Goal: Transaction & Acquisition: Obtain resource

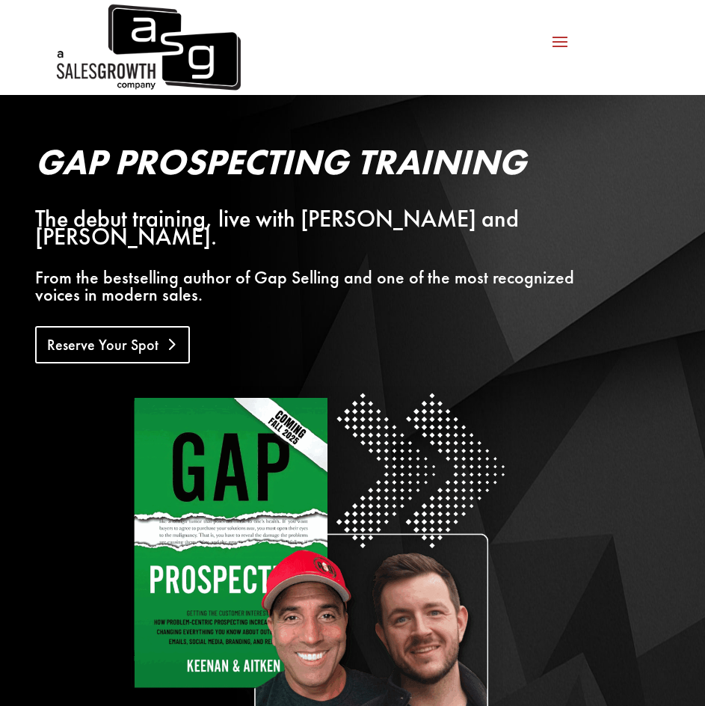
click at [141, 326] on link "Reserve Your Spot" at bounding box center [112, 344] width 155 height 37
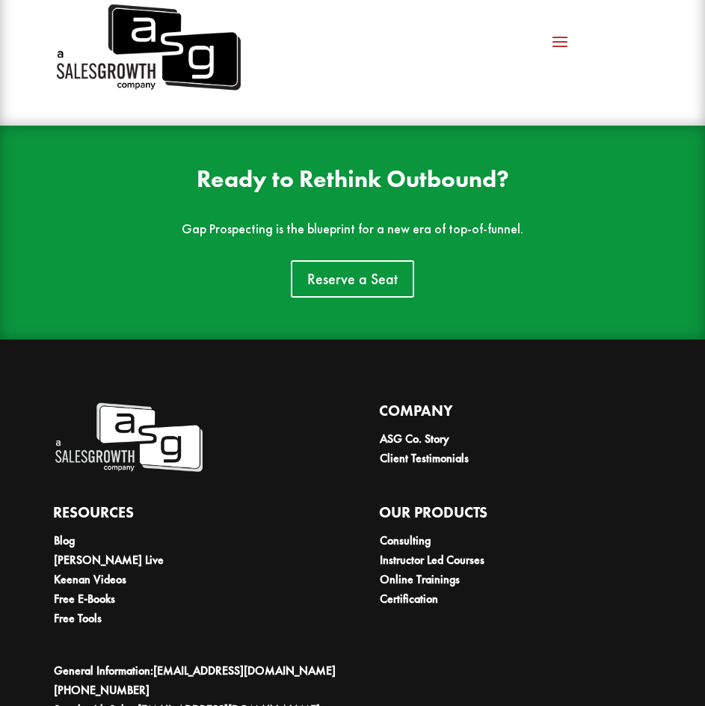
scroll to position [4084, 0]
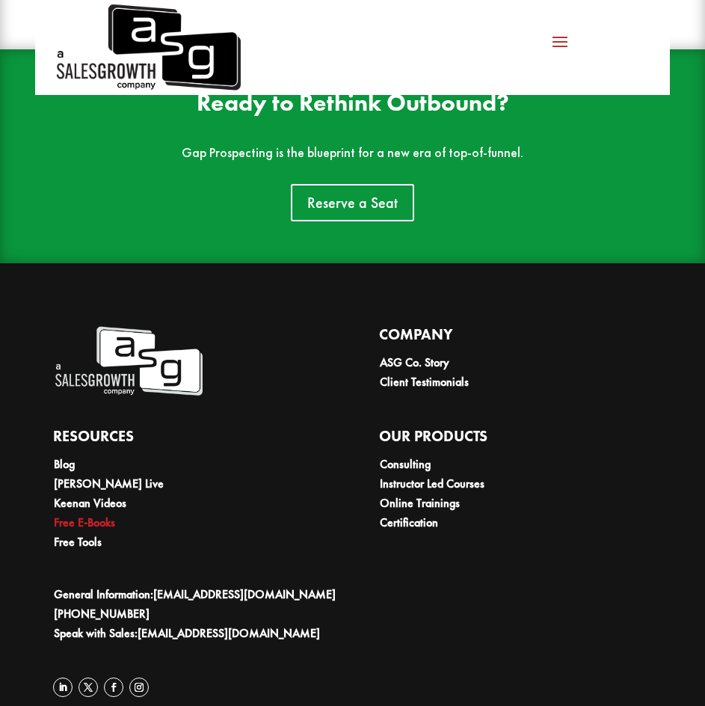
click at [104, 514] on link "Free E-Books" at bounding box center [84, 522] width 61 height 16
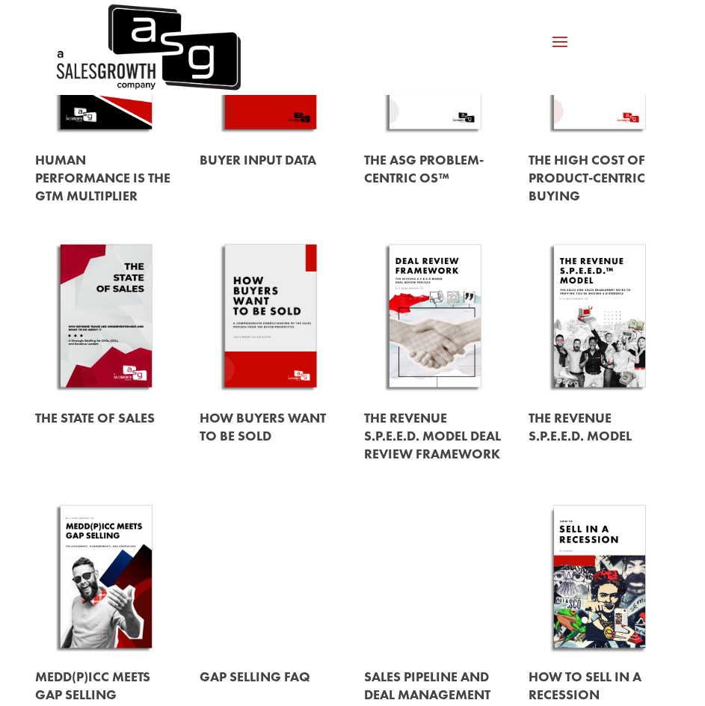
scroll to position [299, 0]
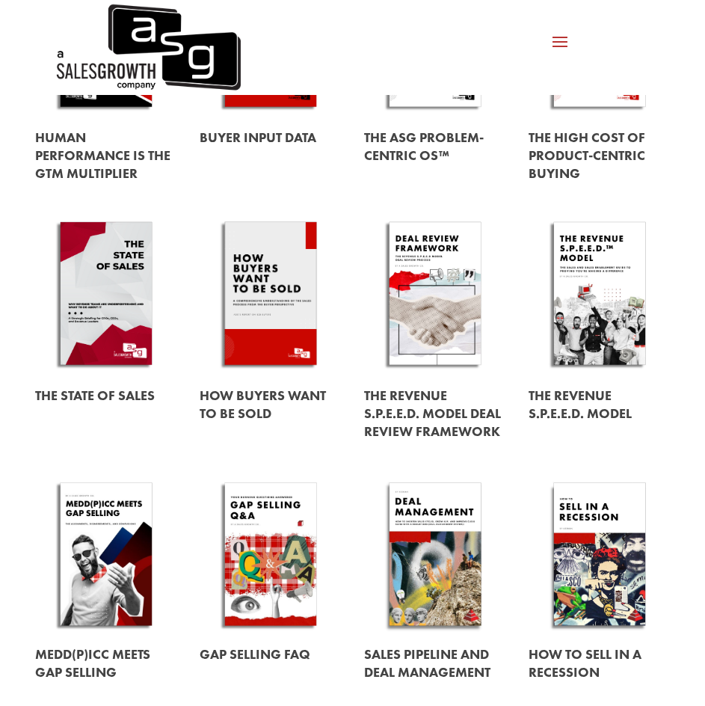
click at [265, 292] on link at bounding box center [271, 296] width 142 height 162
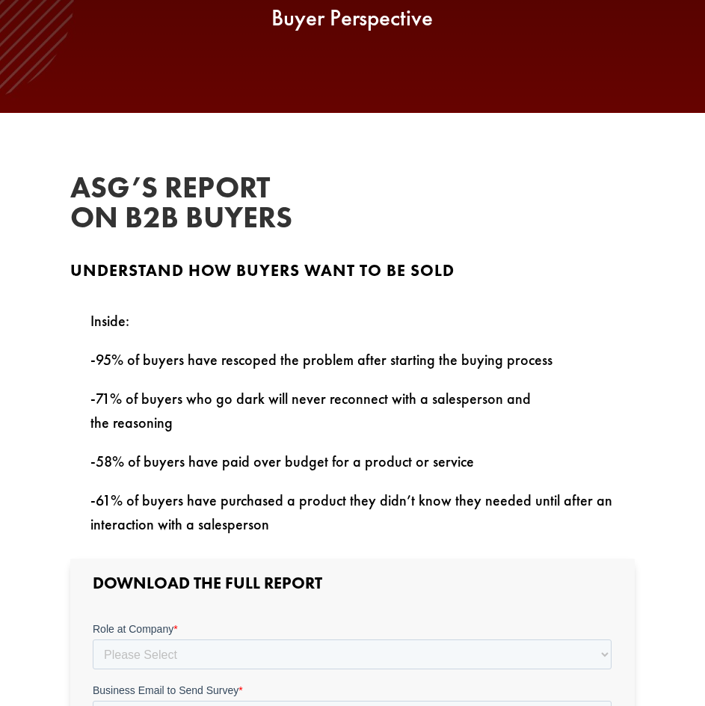
scroll to position [523, 0]
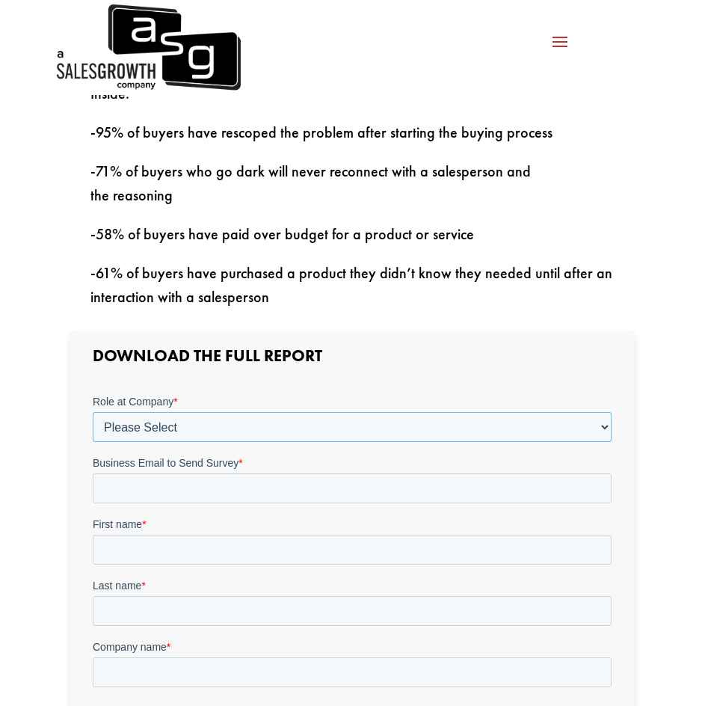
click at [183, 424] on select "Please Select C-Level (CRO, CSO, etc) Senior Leadership (VP of Sales, VP of Ena…" at bounding box center [352, 427] width 519 height 30
select select "Director/Manager (Sales Director, Regional Sales Manager, etc)"
click at [93, 412] on select "Please Select C-Level (CRO, CSO, etc) Senior Leadership (VP of Sales, VP of Ena…" at bounding box center [352, 427] width 519 height 30
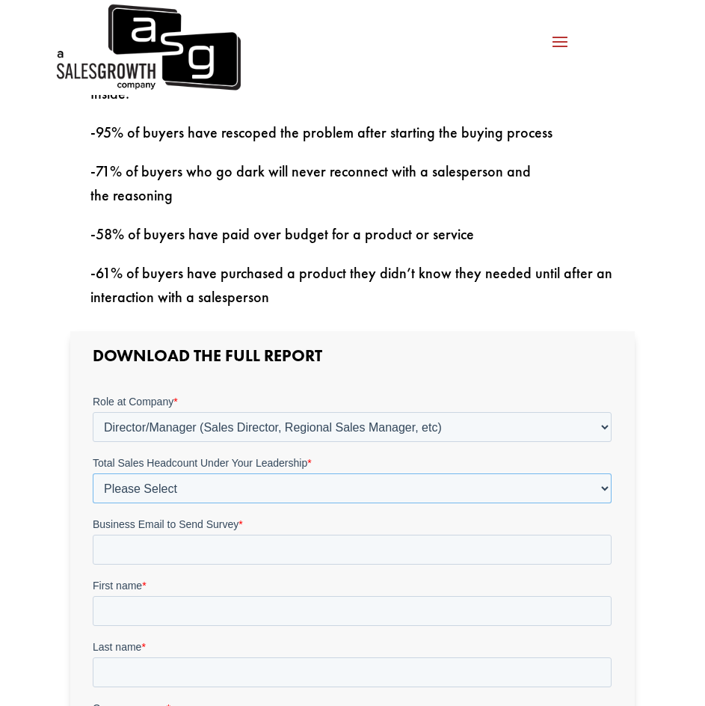
click at [130, 486] on select "Please Select Just Me 1-9 10-19 20-49 50-99 100+" at bounding box center [352, 488] width 519 height 30
select select "Just Me"
click at [93, 473] on select "Please Select Just Me 1-9 10-19 20-49 50-99 100+" at bounding box center [352, 488] width 519 height 30
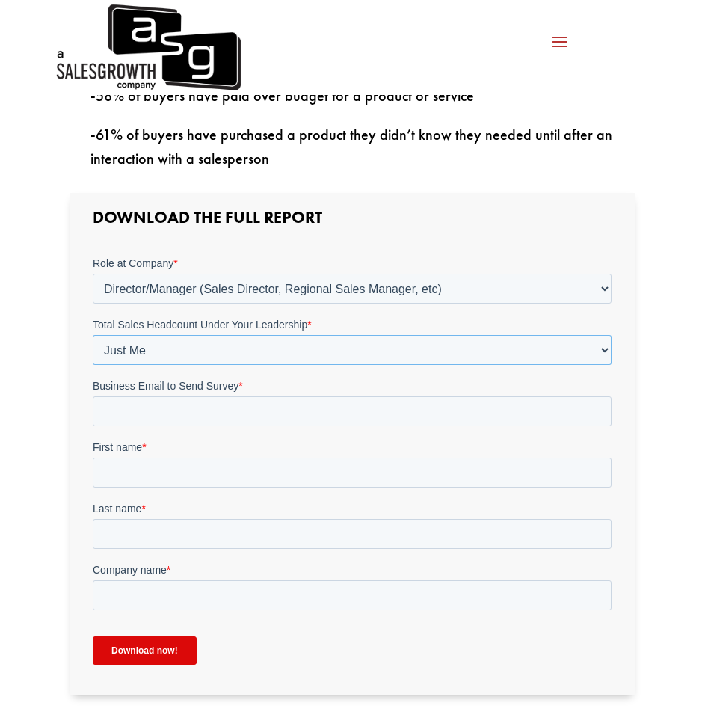
scroll to position [673, 0]
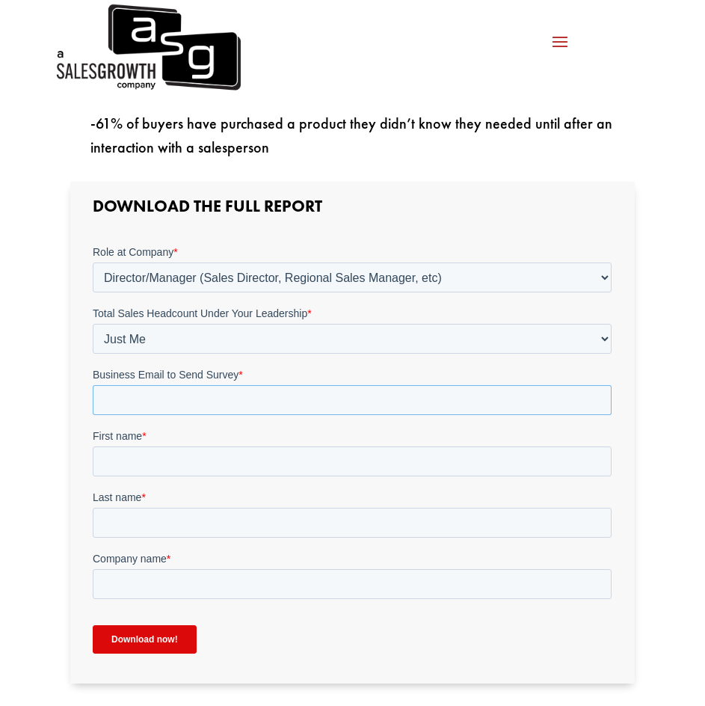
click at [141, 404] on input "Business Email to Send Survey *" at bounding box center [352, 400] width 519 height 30
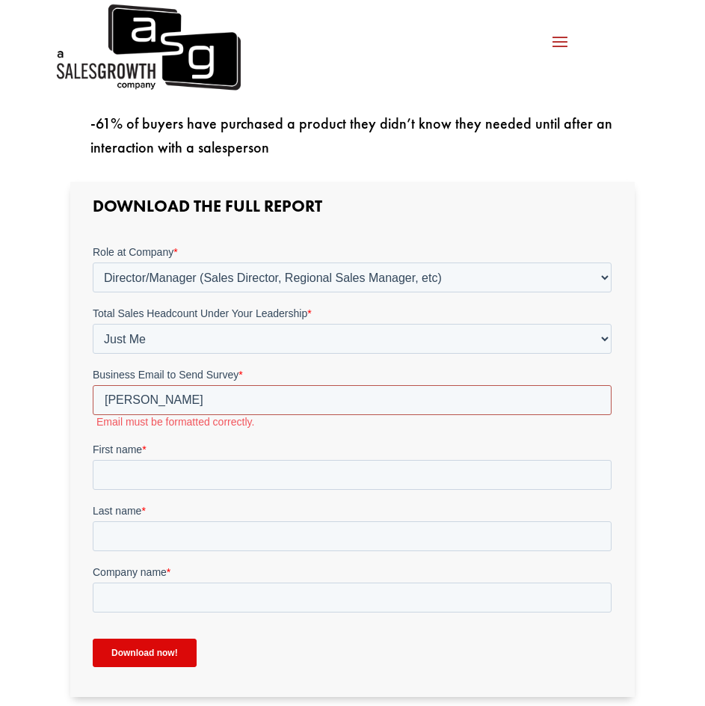
type input "scott.colagrossi@championsafe.com"
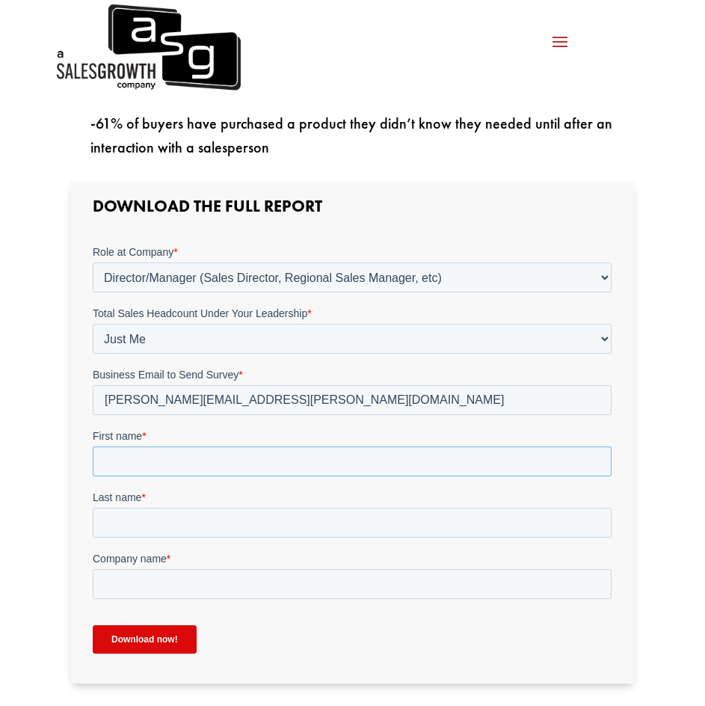
click at [134, 462] on input "First name *" at bounding box center [352, 461] width 519 height 30
type input "Scott"
type input "Colagrossi"
click at [135, 584] on input "Company name *" at bounding box center [352, 584] width 519 height 30
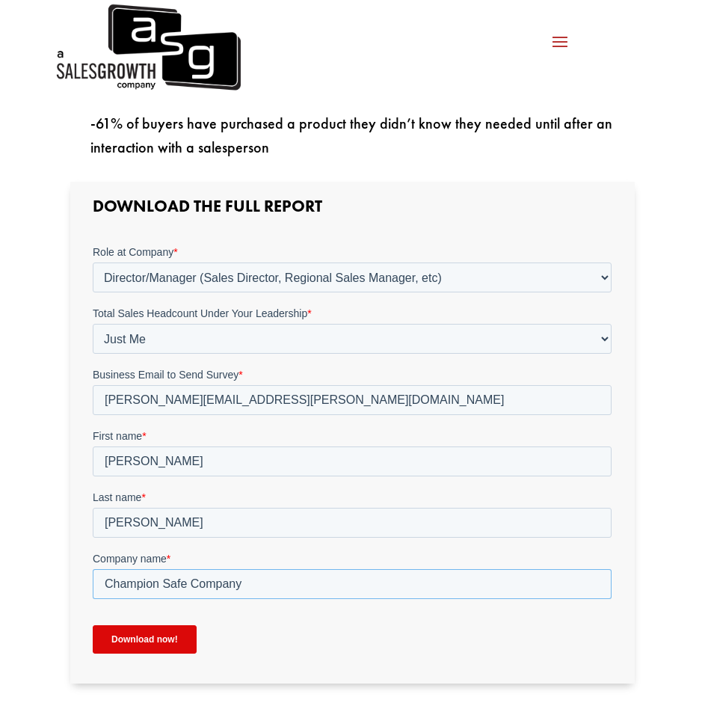
type input "Champion Safe Company"
click at [147, 642] on input "Download now!" at bounding box center [145, 639] width 104 height 28
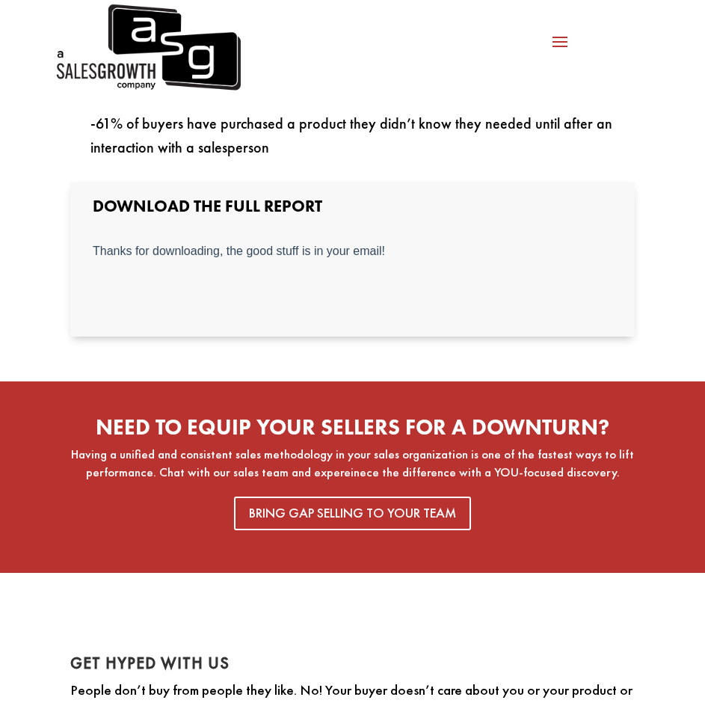
scroll to position [299, 0]
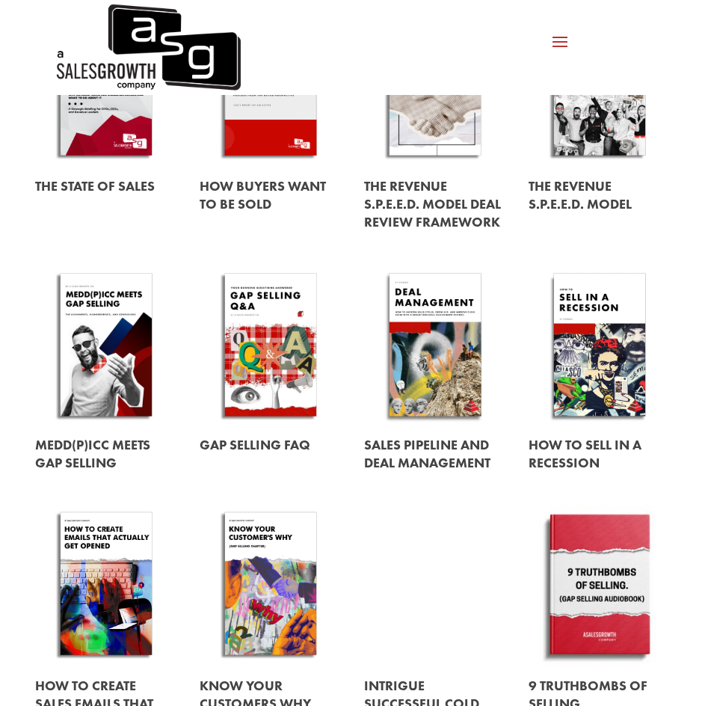
scroll to position [523, 0]
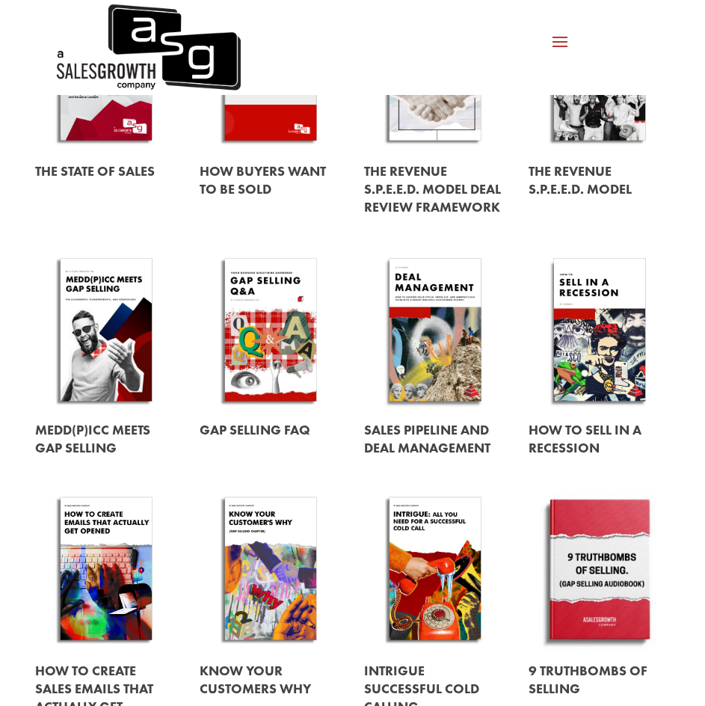
click at [278, 346] on link at bounding box center [271, 330] width 142 height 162
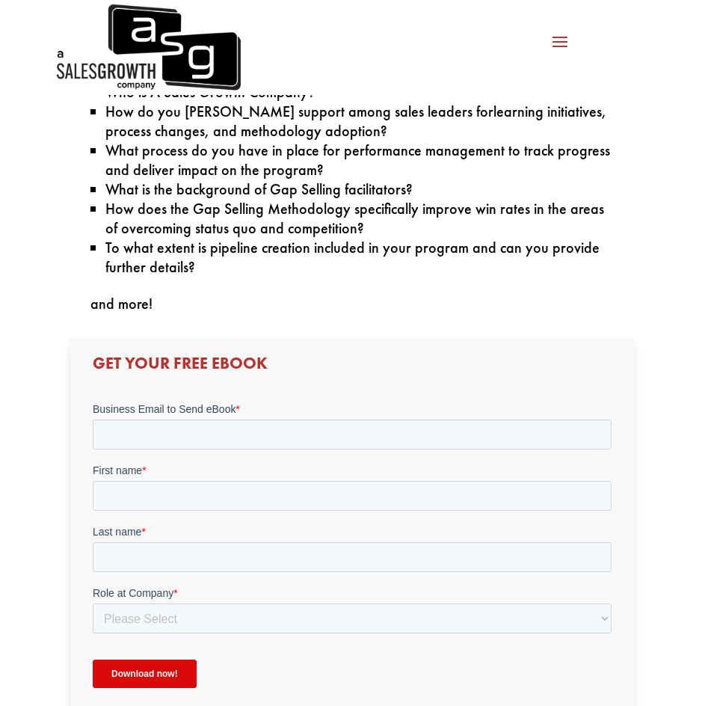
scroll to position [748, 0]
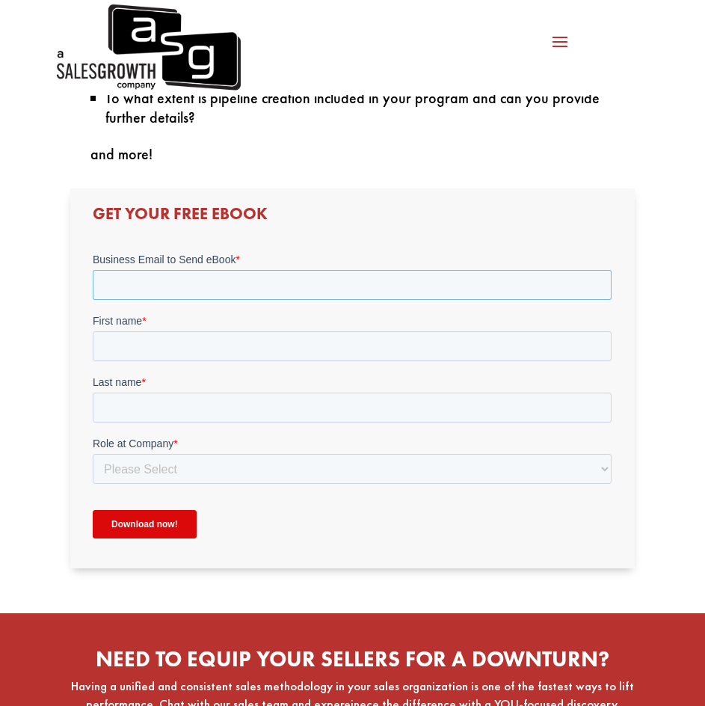
click at [132, 271] on input "Business Email to Send eBook *" at bounding box center [352, 285] width 519 height 30
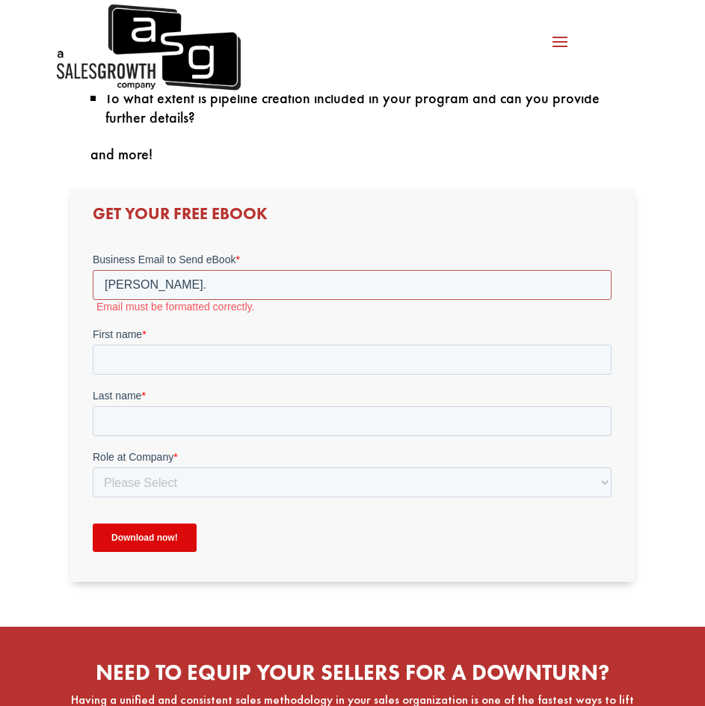
type input "scott.colagrossi@championsafe.com"
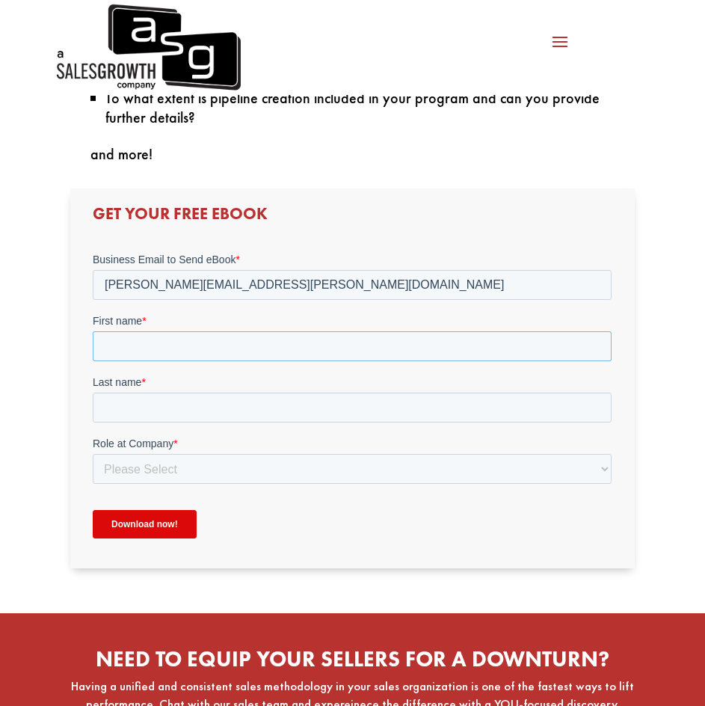
click at [117, 354] on input "First name *" at bounding box center [352, 346] width 519 height 30
type input "[PERSON_NAME]"
click at [110, 402] on input "Last name *" at bounding box center [352, 408] width 519 height 30
type input "[PERSON_NAME]"
click at [132, 469] on select "Please Select C-Level (CRO, CSO, etc) Senior Leadership (VP of Sales, VP of Ena…" at bounding box center [352, 469] width 519 height 30
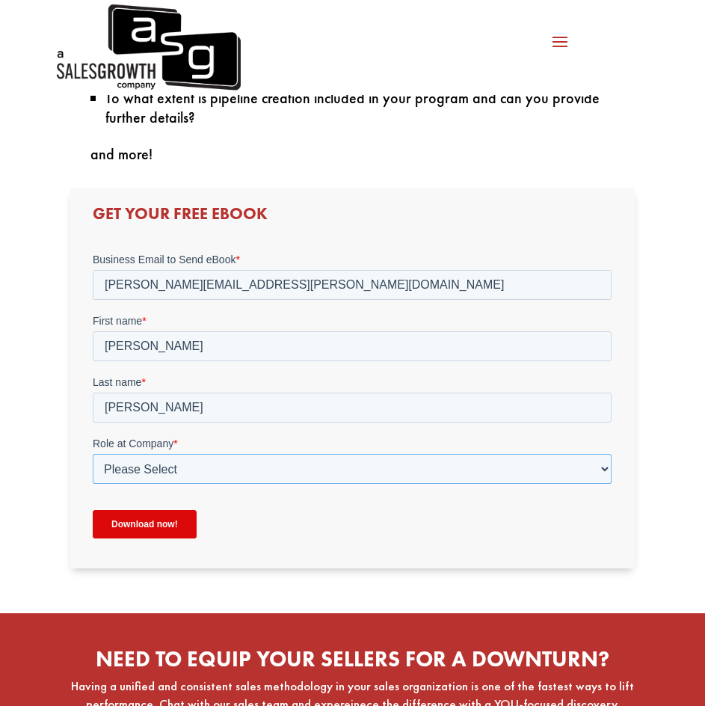
select select "Director/Manager (Sales Director, Regional Sales Manager, etc)"
click at [93, 454] on select "Please Select C-Level (CRO, CSO, etc) Senior Leadership (VP of Sales, VP of Ena…" at bounding box center [352, 469] width 519 height 30
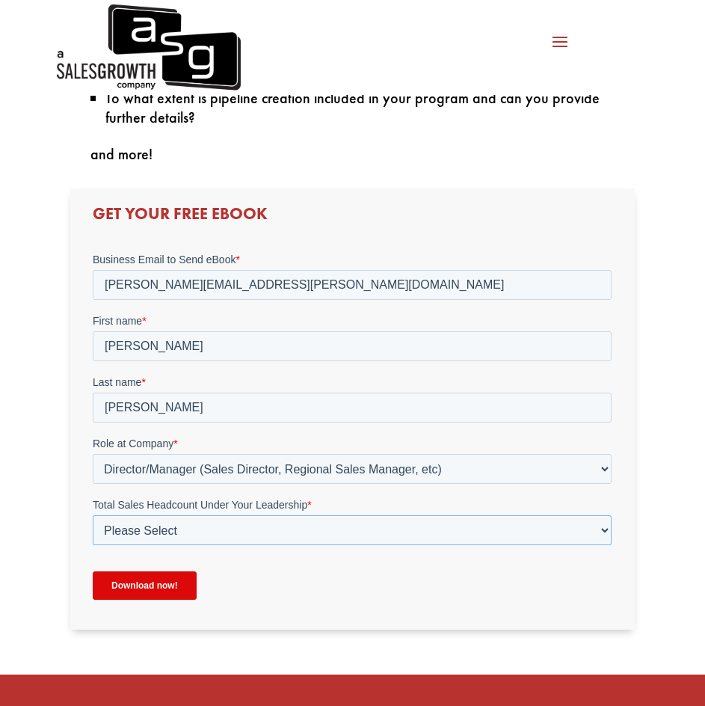
click at [141, 532] on select "Please Select Just Me 1-9 [PHONE_NUMBER] [PHONE_NUMBER]+" at bounding box center [352, 530] width 519 height 30
select select "Just Me"
click at [93, 515] on select "Please Select Just Me 1-9 [PHONE_NUMBER] [PHONE_NUMBER]+" at bounding box center [352, 530] width 519 height 30
click at [132, 588] on input "Download now!" at bounding box center [145, 585] width 104 height 28
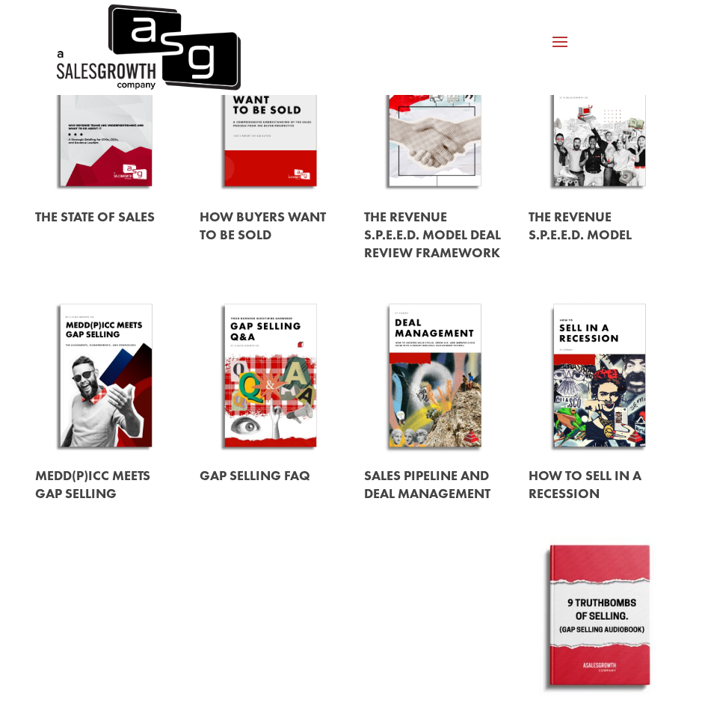
scroll to position [503, 0]
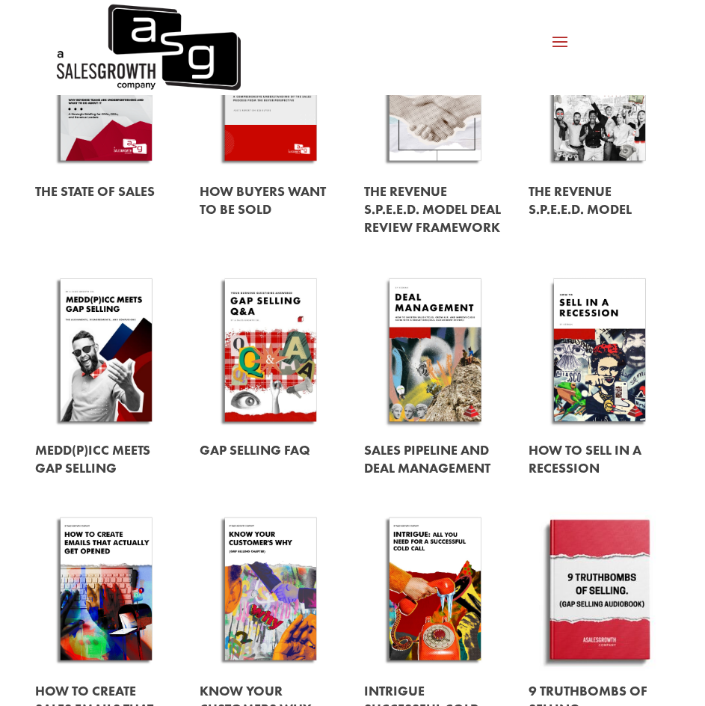
click at [432, 360] on link at bounding box center [435, 350] width 142 height 162
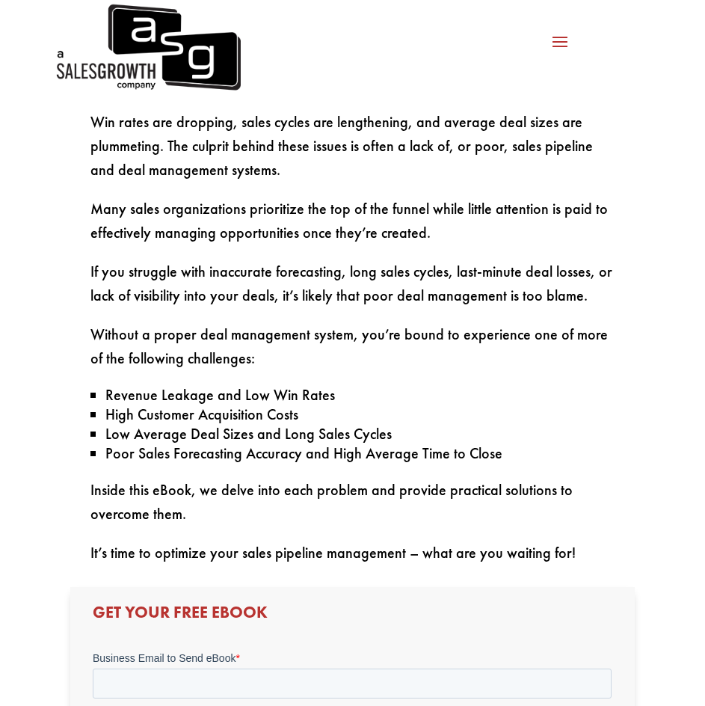
scroll to position [897, 0]
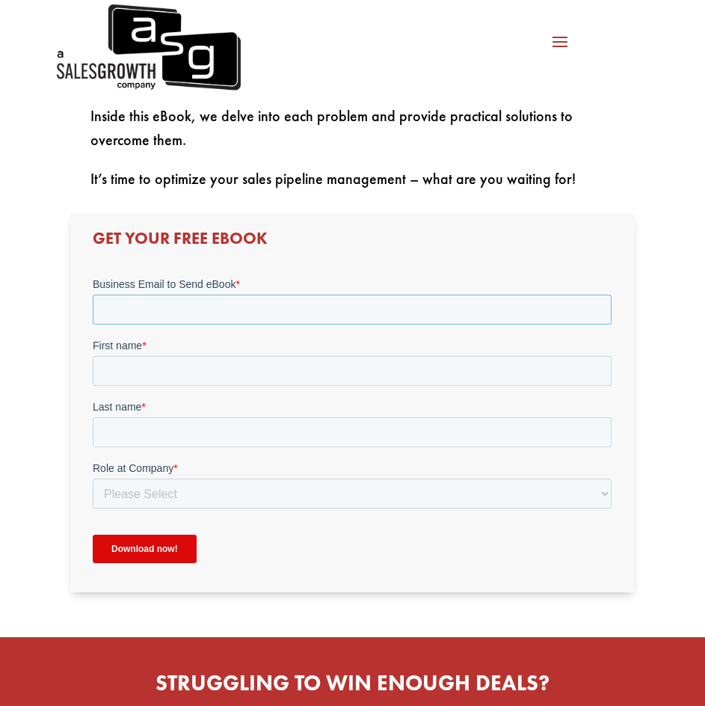
click at [182, 304] on input "Business Email to Send eBook *" at bounding box center [352, 309] width 519 height 30
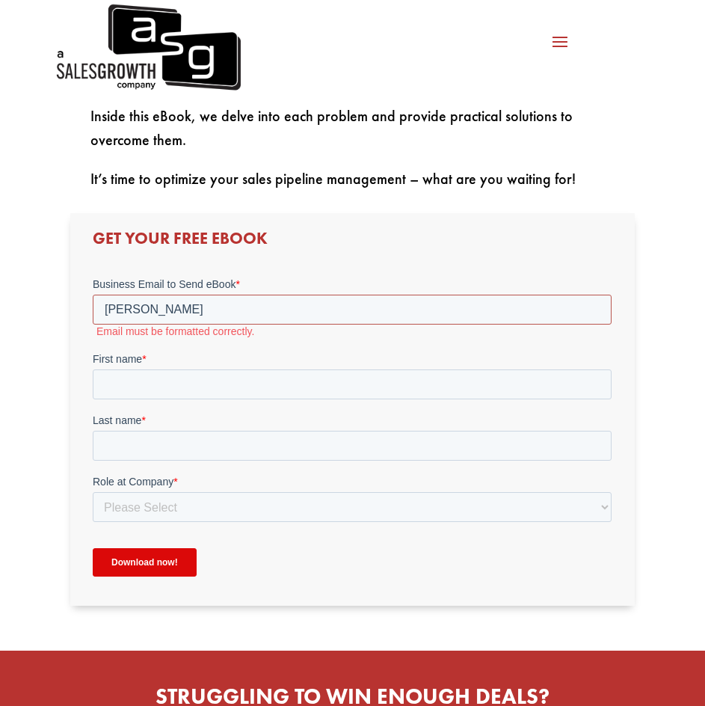
type input "[PERSON_NAME][EMAIL_ADDRESS][PERSON_NAME][DOMAIN_NAME]"
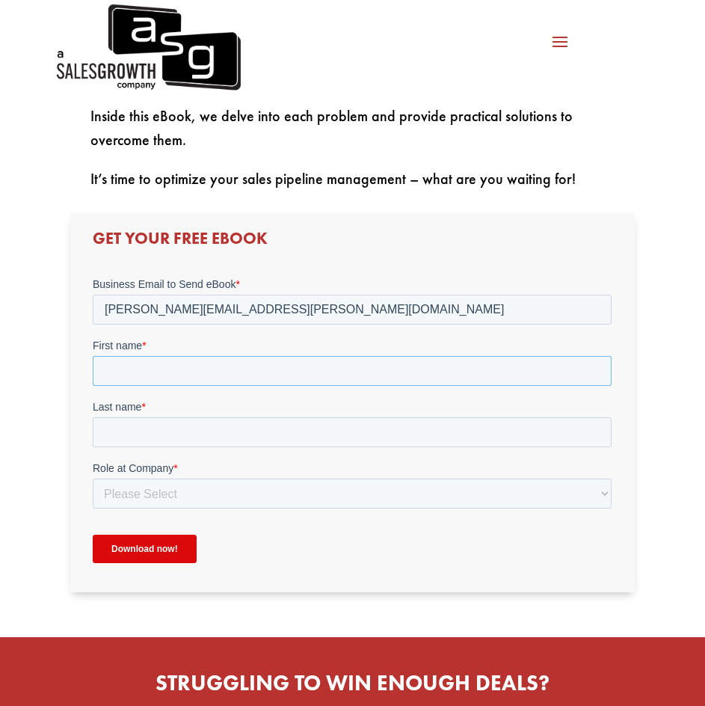
click at [117, 372] on input "First name *" at bounding box center [352, 370] width 519 height 30
type input "[PERSON_NAME]"
click at [117, 428] on input "Last name *" at bounding box center [352, 431] width 519 height 30
type input "[PERSON_NAME]"
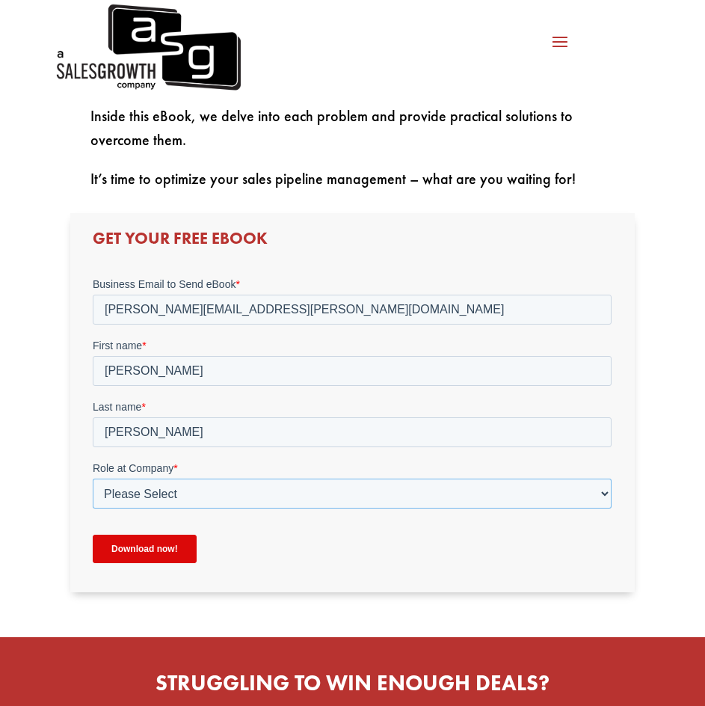
click at [116, 494] on select "Please Select C-Level (CRO, CSO, etc) Senior Leadership (VP of Sales, VP of Ena…" at bounding box center [352, 493] width 519 height 30
select select "Director/Manager (Sales Director, Regional Sales Manager, etc)"
click at [93, 478] on select "Please Select C-Level (CRO, CSO, etc) Senior Leadership (VP of Sales, VP of Ena…" at bounding box center [352, 493] width 519 height 30
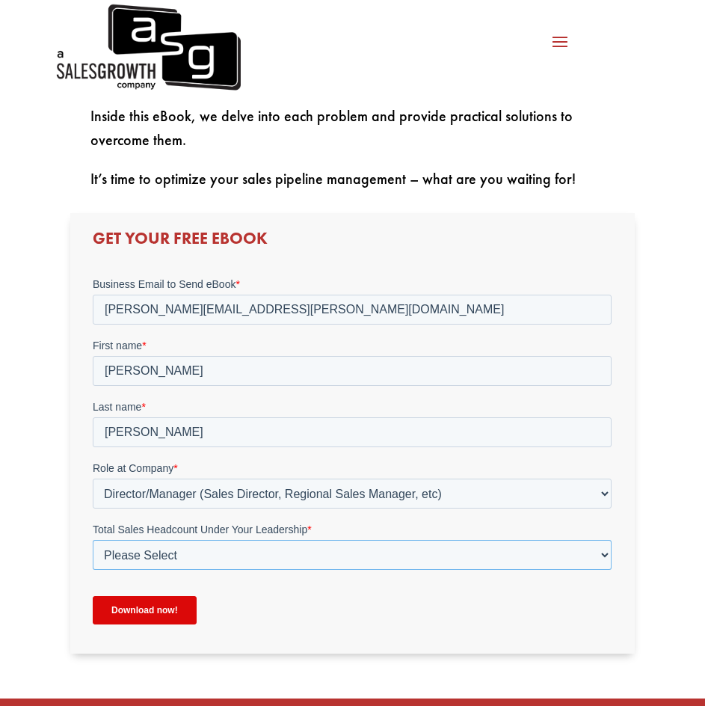
click at [132, 556] on select "Please Select Just Me 1-9 [PHONE_NUMBER] [PHONE_NUMBER]+" at bounding box center [352, 554] width 519 height 30
select select "Just Me"
click at [93, 539] on select "Please Select Just Me 1-9 [PHONE_NUMBER] [PHONE_NUMBER]+" at bounding box center [352, 554] width 519 height 30
click at [145, 610] on input "Download now!" at bounding box center [145, 609] width 104 height 28
